Goal: Transaction & Acquisition: Purchase product/service

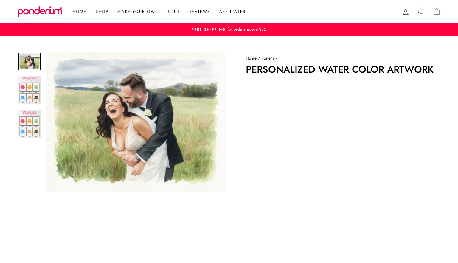
scroll to position [139, 0]
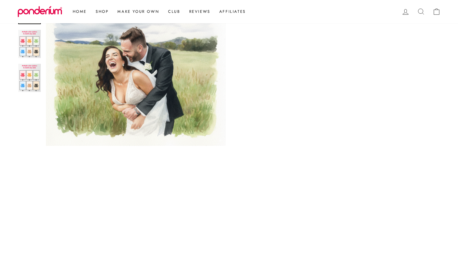
scroll to position [209, 0]
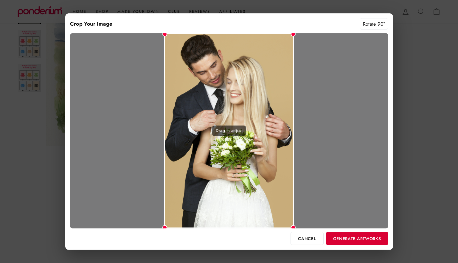
click at [345, 241] on button "Generate Artworks" at bounding box center [357, 238] width 62 height 13
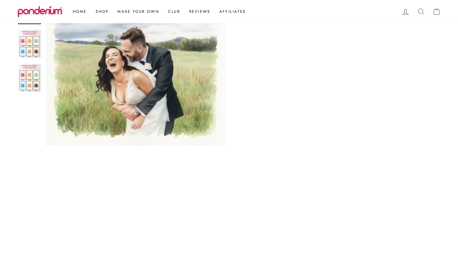
scroll to position [267, 0]
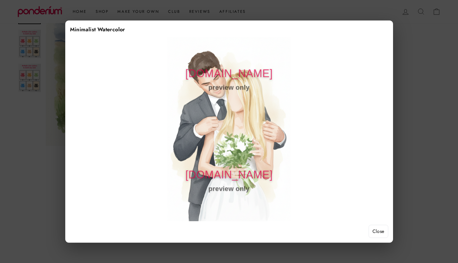
click at [375, 231] on button "Close" at bounding box center [379, 231] width 20 height 13
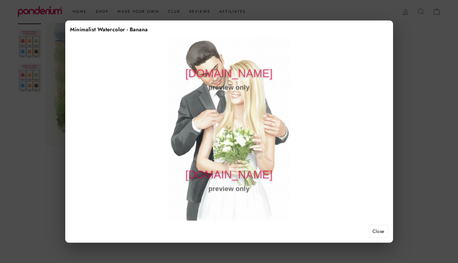
click at [382, 234] on button "Close" at bounding box center [379, 231] width 20 height 13
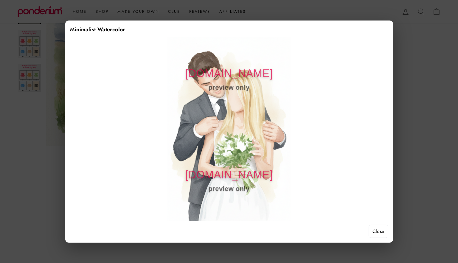
click at [381, 234] on button "Close" at bounding box center [379, 231] width 20 height 13
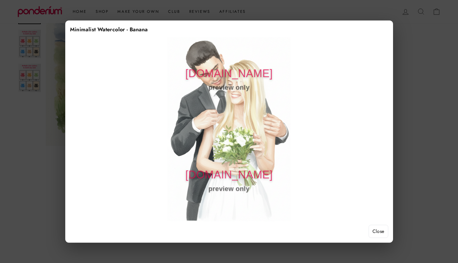
click at [376, 234] on button "Close" at bounding box center [379, 231] width 20 height 13
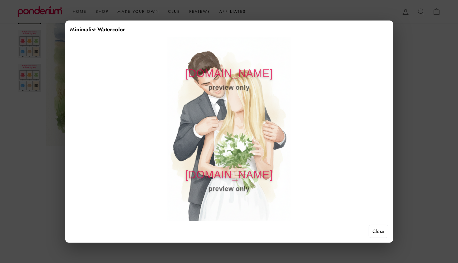
click at [380, 233] on button "Close" at bounding box center [379, 231] width 20 height 13
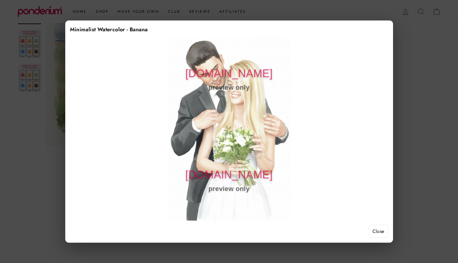
click at [381, 231] on button "Close" at bounding box center [379, 231] width 20 height 13
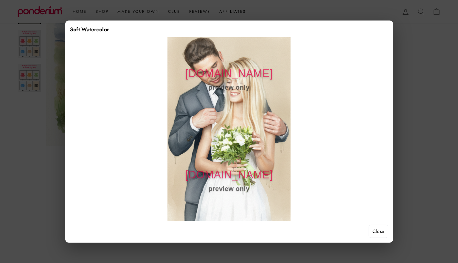
drag, startPoint x: 380, startPoint y: 232, endPoint x: 374, endPoint y: 230, distance: 6.3
click at [380, 232] on button "Close" at bounding box center [379, 231] width 20 height 13
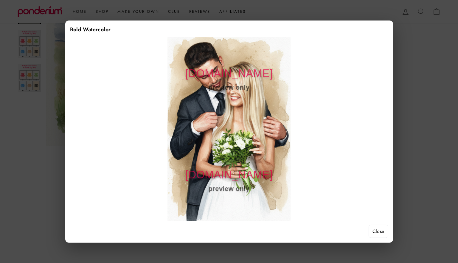
click at [375, 232] on button "Close" at bounding box center [379, 231] width 20 height 13
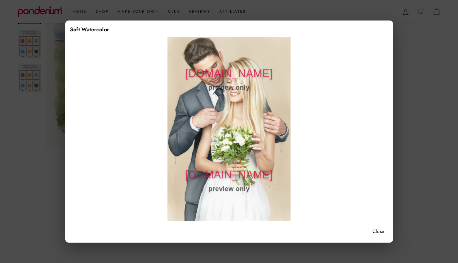
click at [380, 232] on button "Close" at bounding box center [379, 231] width 20 height 13
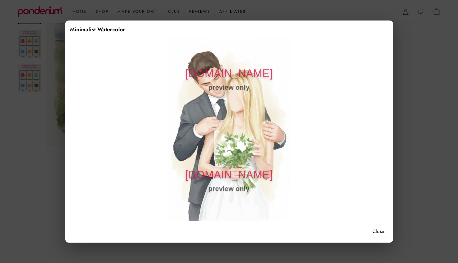
click at [375, 228] on button "Close" at bounding box center [379, 231] width 20 height 13
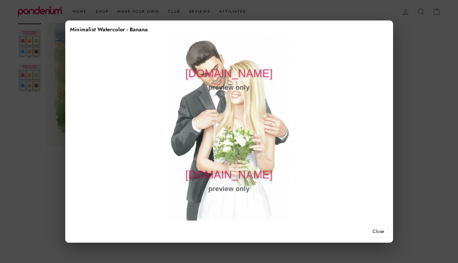
click at [382, 228] on button "Close" at bounding box center [379, 231] width 20 height 13
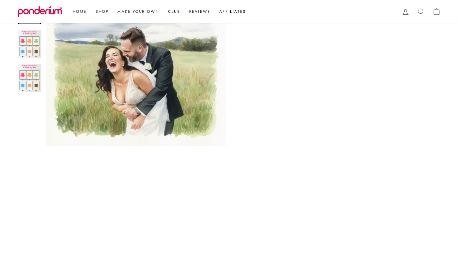
scroll to position [176, 0]
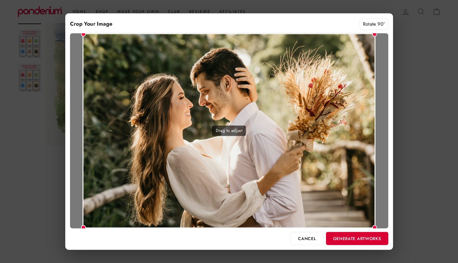
click at [358, 240] on button "Generate Artworks" at bounding box center [357, 238] width 62 height 13
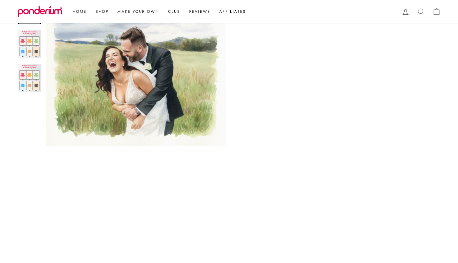
scroll to position [267, 0]
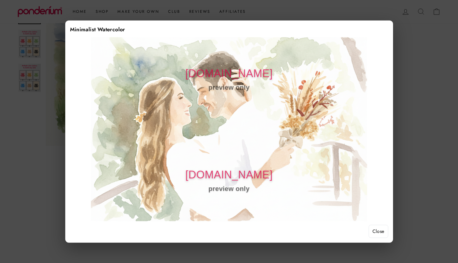
click at [380, 234] on button "Close" at bounding box center [379, 231] width 20 height 13
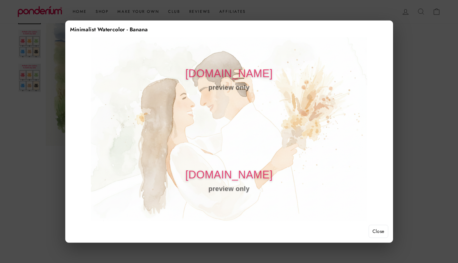
click at [381, 228] on button "Close" at bounding box center [379, 231] width 20 height 13
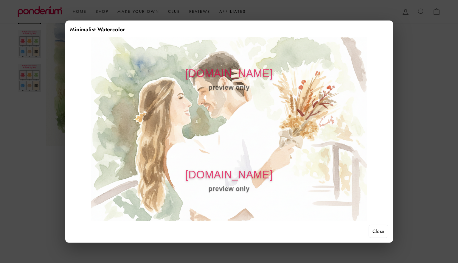
click at [375, 230] on button "Close" at bounding box center [379, 231] width 20 height 13
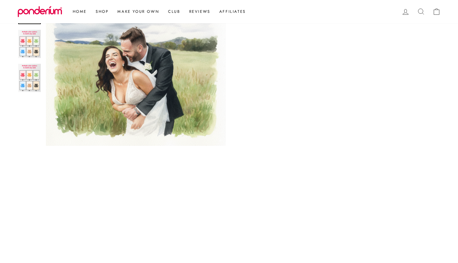
scroll to position [342, 0]
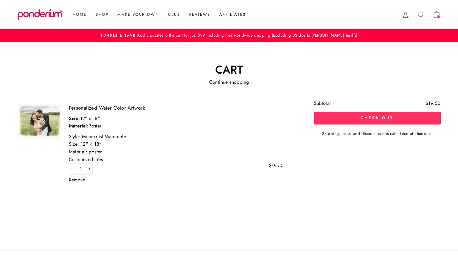
click at [368, 118] on button "Check out" at bounding box center [377, 118] width 127 height 13
